Goal: Information Seeking & Learning: Check status

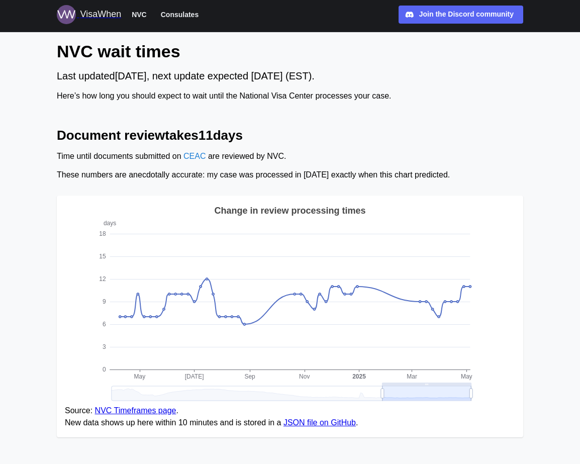
click at [142, 14] on span "NVC" at bounding box center [139, 15] width 15 height 12
click at [179, 14] on span "Consulates" at bounding box center [180, 15] width 38 height 12
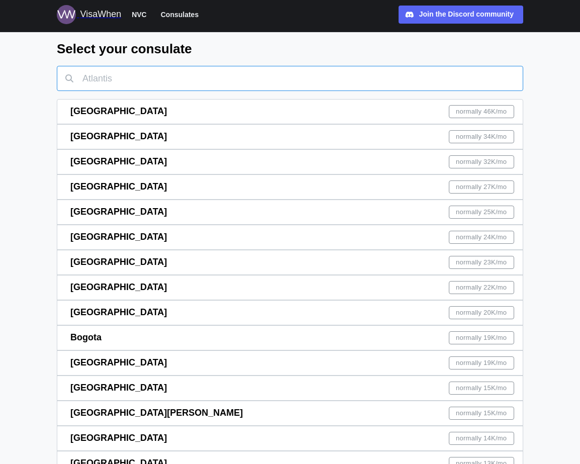
click at [256, 80] on input "text" at bounding box center [290, 78] width 467 height 25
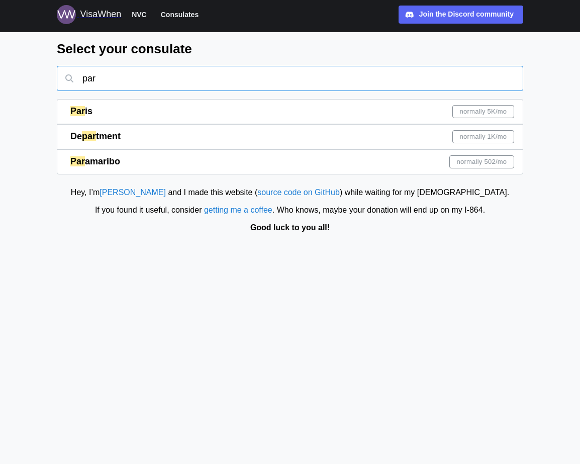
type input "par"
click at [492, 106] on span "normally 5K /mo" at bounding box center [483, 112] width 47 height 12
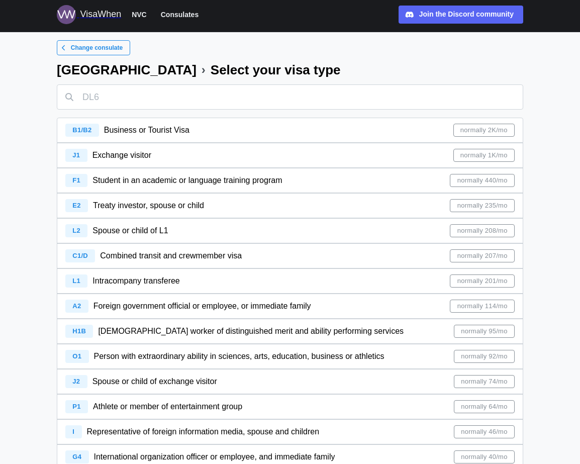
click at [96, 46] on span "Change consulate" at bounding box center [97, 48] width 52 height 14
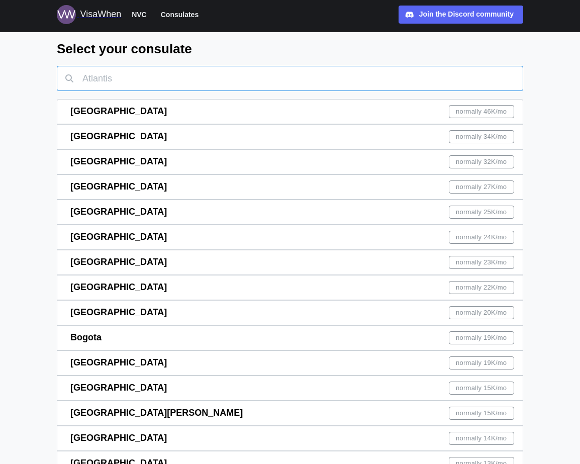
click at [333, 75] on input "text" at bounding box center [290, 78] width 467 height 25
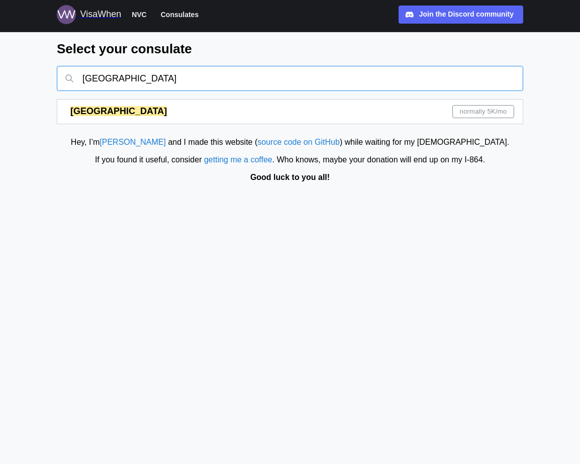
type input "[GEOGRAPHIC_DATA]"
drag, startPoint x: 306, startPoint y: 70, endPoint x: 477, endPoint y: 117, distance: 177.1
click at [477, 117] on span "normally 5K /mo" at bounding box center [483, 112] width 47 height 12
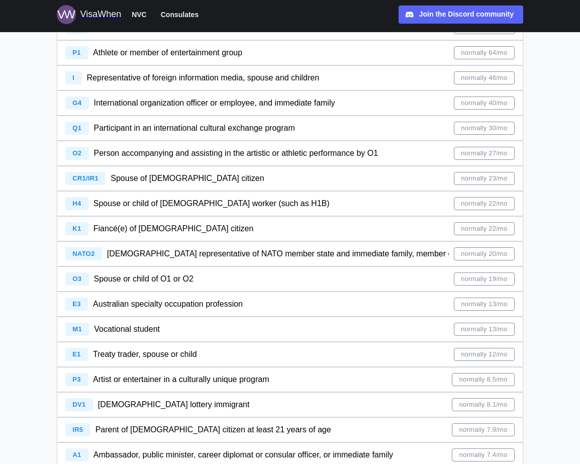
scroll to position [368, 0]
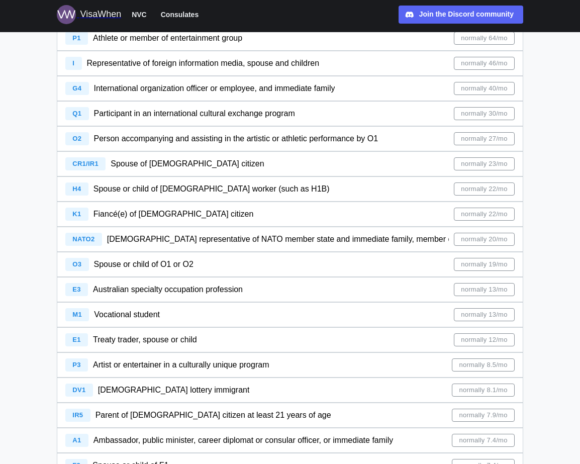
click at [498, 165] on span "normally 23/mo" at bounding box center [484, 164] width 46 height 12
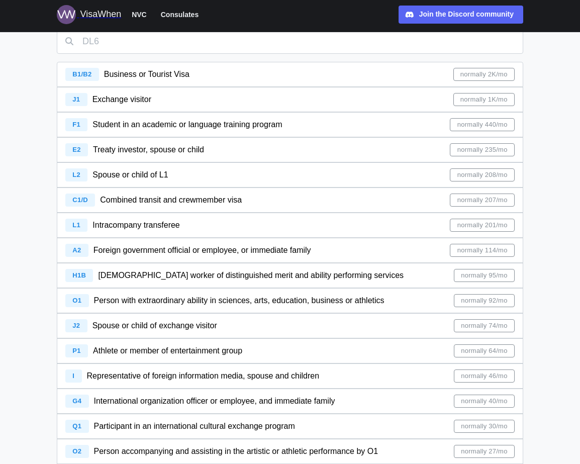
scroll to position [54, 0]
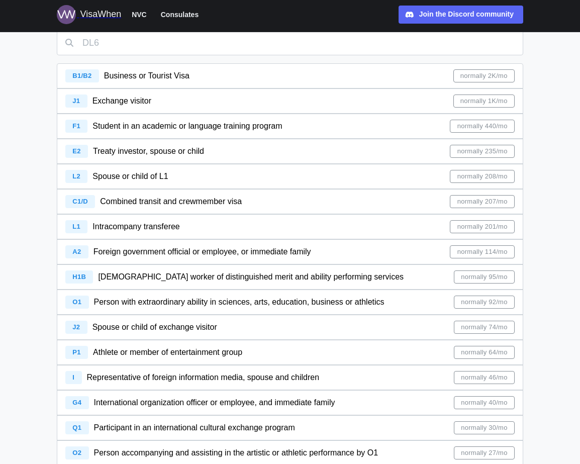
click at [460, 76] on span "normally 2K/mo" at bounding box center [483, 76] width 47 height 12
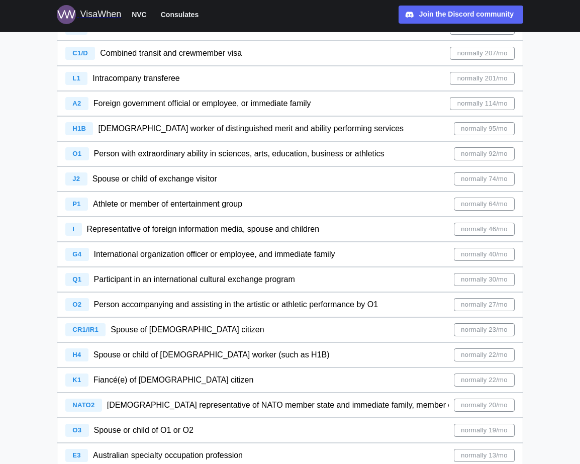
scroll to position [212, 0]
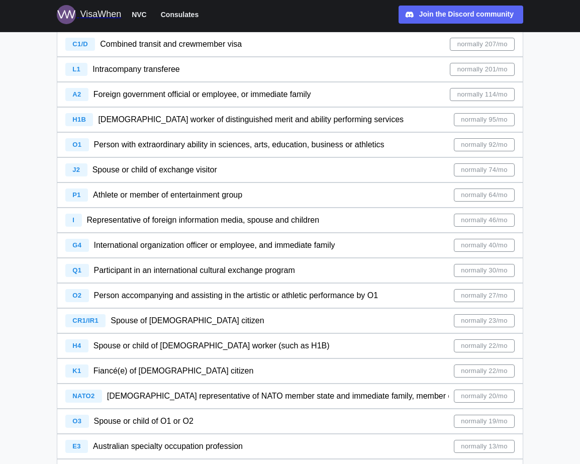
click at [487, 320] on span "normally 23/mo" at bounding box center [484, 321] width 46 height 12
